Goal: Information Seeking & Learning: Check status

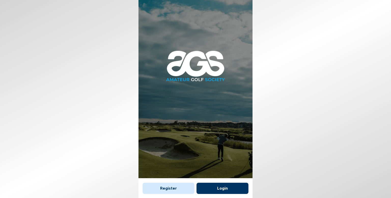
click at [232, 189] on button "Login" at bounding box center [223, 188] width 52 height 11
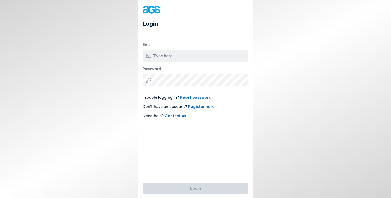
click at [155, 57] on input "email" at bounding box center [196, 56] width 106 height 12
type input "[EMAIL_ADDRESS][DOMAIN_NAME]"
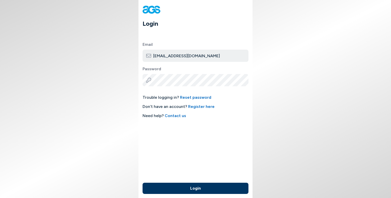
click at [200, 186] on button "Login" at bounding box center [196, 188] width 106 height 11
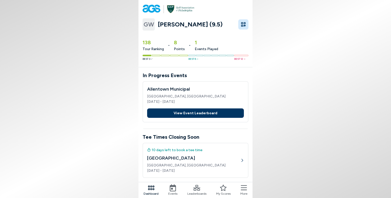
click at [175, 112] on button "View Event Leaderboard" at bounding box center [195, 113] width 97 height 9
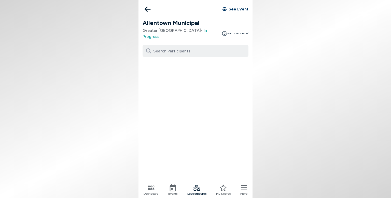
click at [147, 11] on icon at bounding box center [148, 9] width 6 height 5
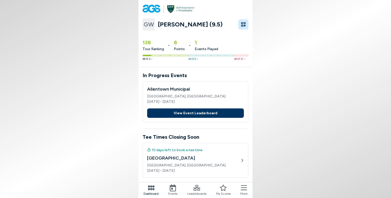
click at [191, 110] on button "View Event Leaderboard" at bounding box center [195, 113] width 97 height 9
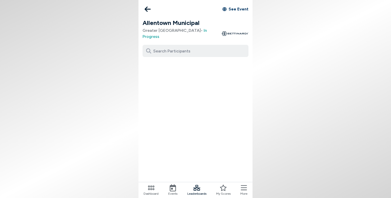
click at [244, 8] on link "See Event" at bounding box center [236, 9] width 26 height 6
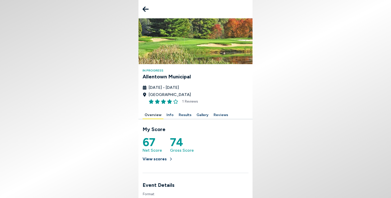
click at [184, 115] on button "Results" at bounding box center [185, 115] width 17 height 8
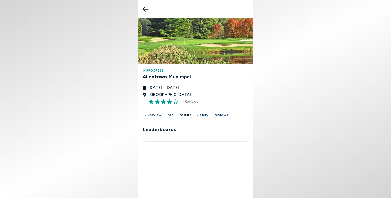
click at [104, 114] on body "In Progress Allentown Municipal [DATE] - [DATE] [GEOGRAPHIC_DATA] 1 Reviews Ove…" at bounding box center [195, 99] width 391 height 198
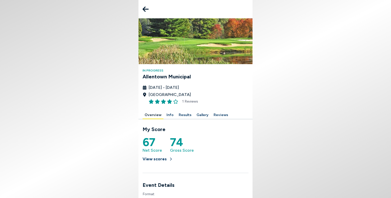
click at [238, 141] on div "67 Net Score 74 Gross Score" at bounding box center [196, 145] width 106 height 16
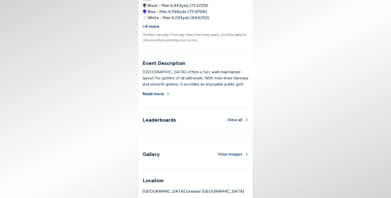
scroll to position [245, 0]
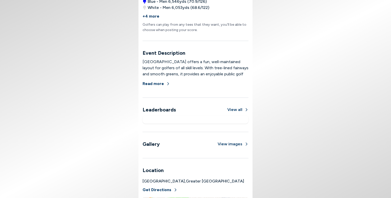
click at [239, 111] on button "View all" at bounding box center [238, 110] width 21 height 6
